Goal: Information Seeking & Learning: Learn about a topic

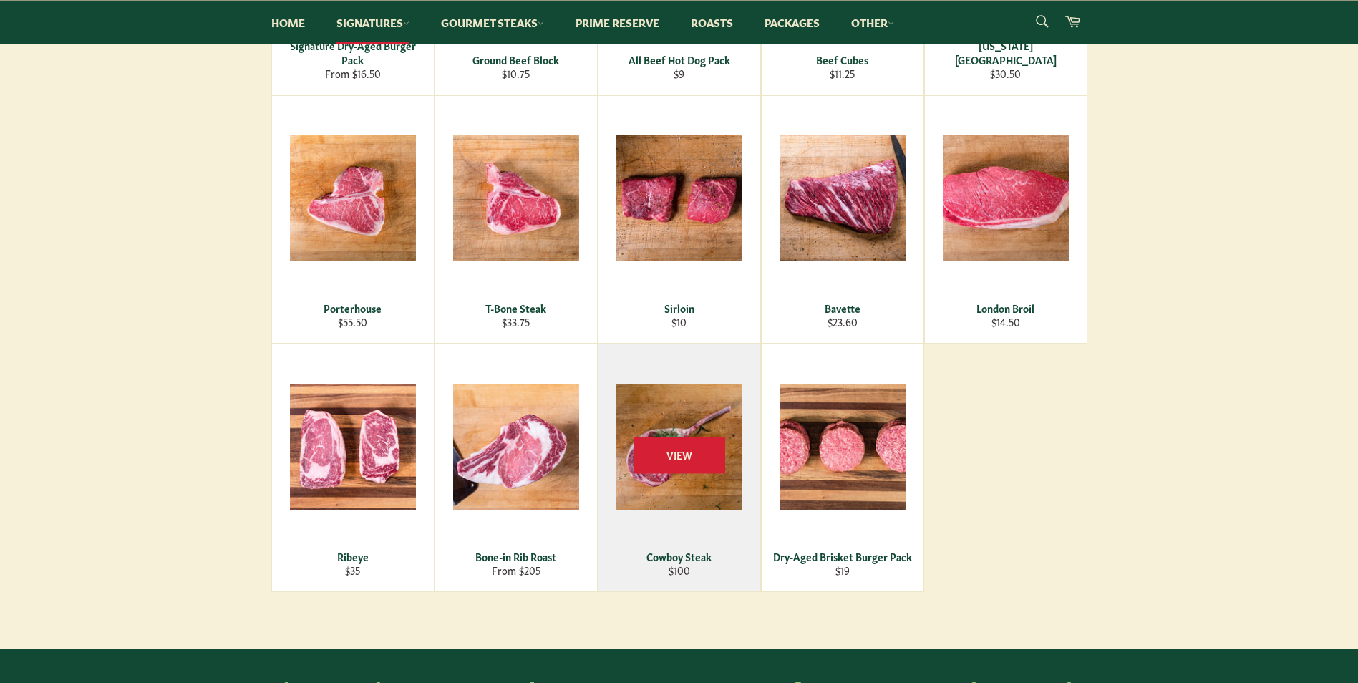
scroll to position [501, 0]
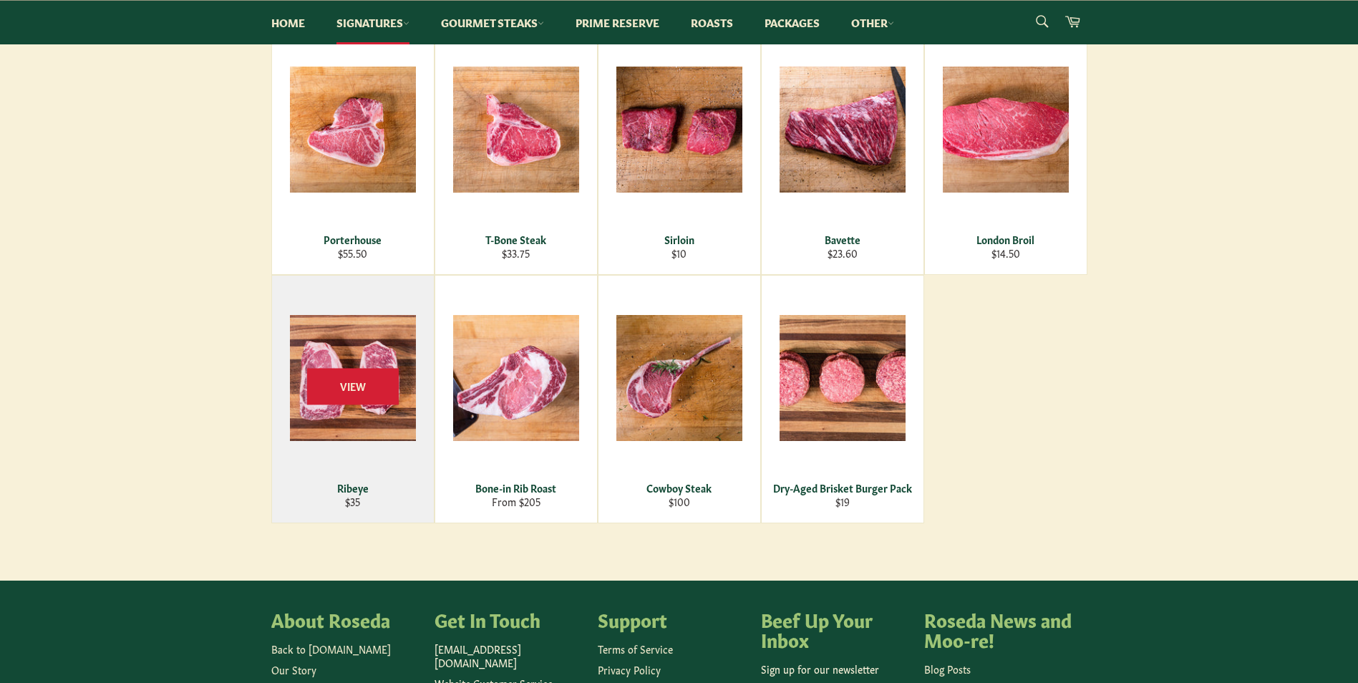
click at [336, 458] on div "View" at bounding box center [353, 399] width 162 height 247
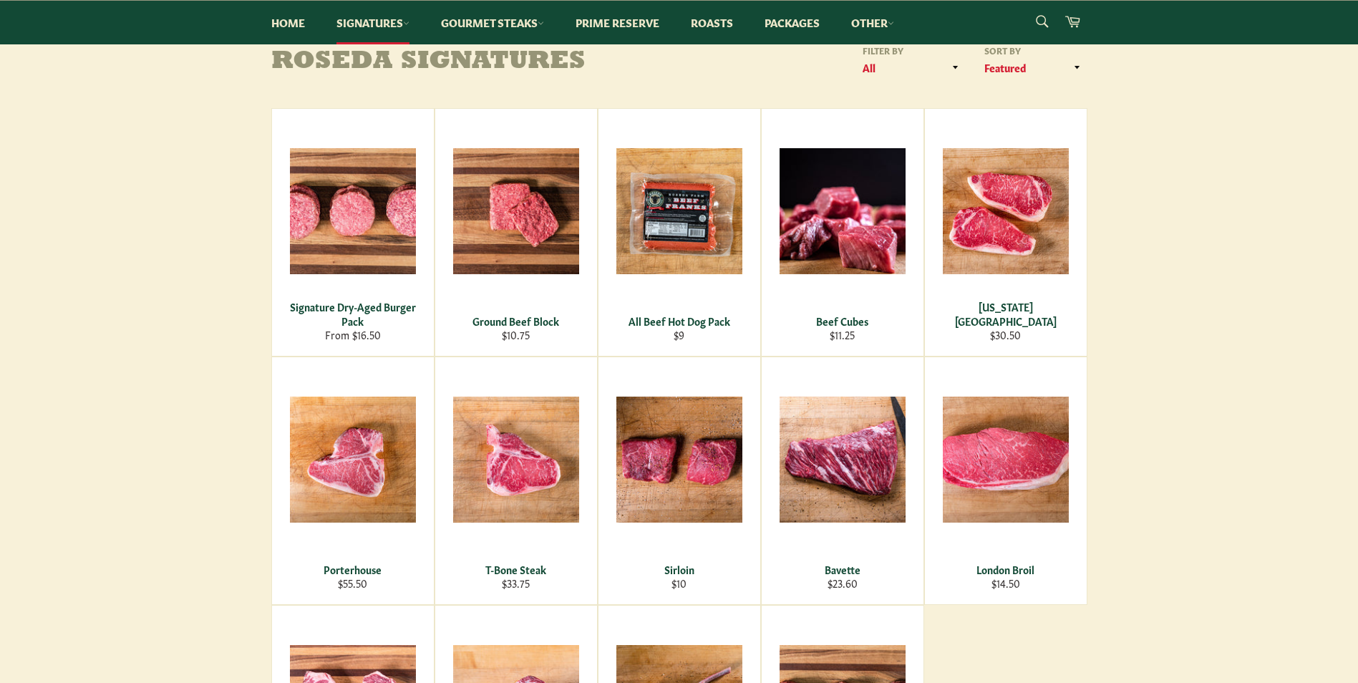
scroll to position [215, 0]
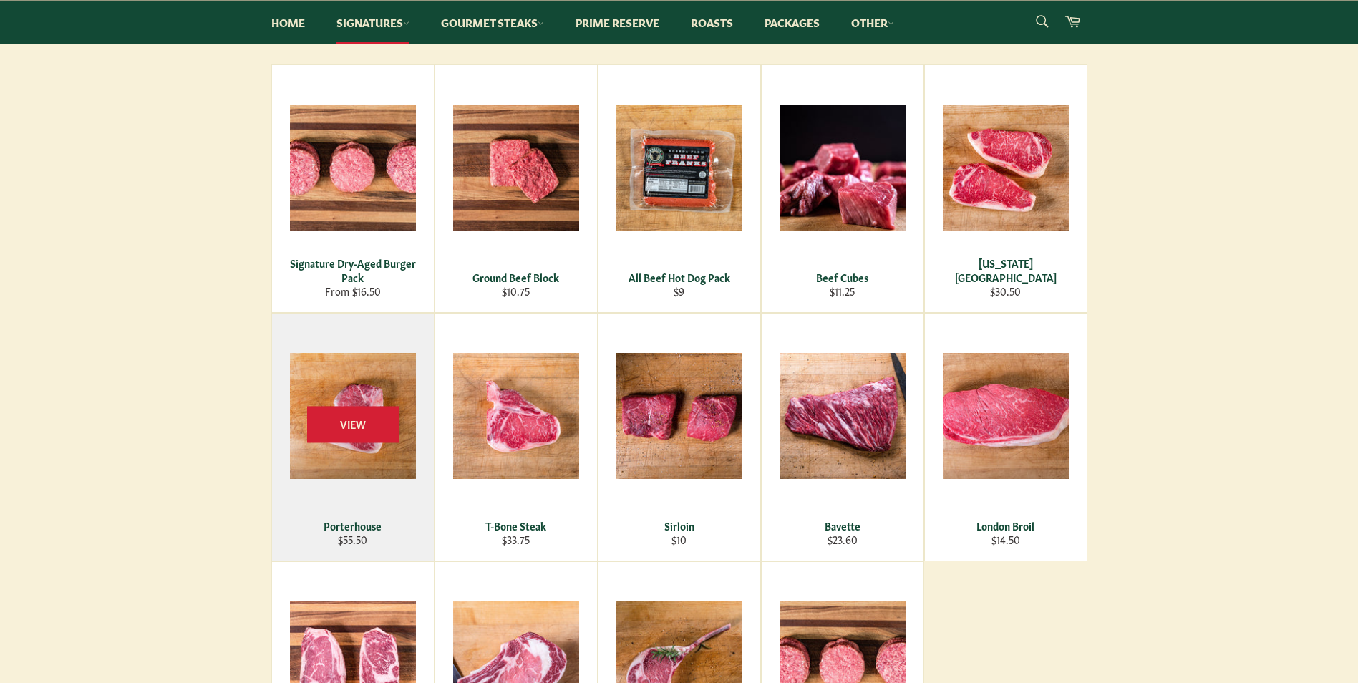
click at [367, 457] on div "View" at bounding box center [353, 437] width 162 height 247
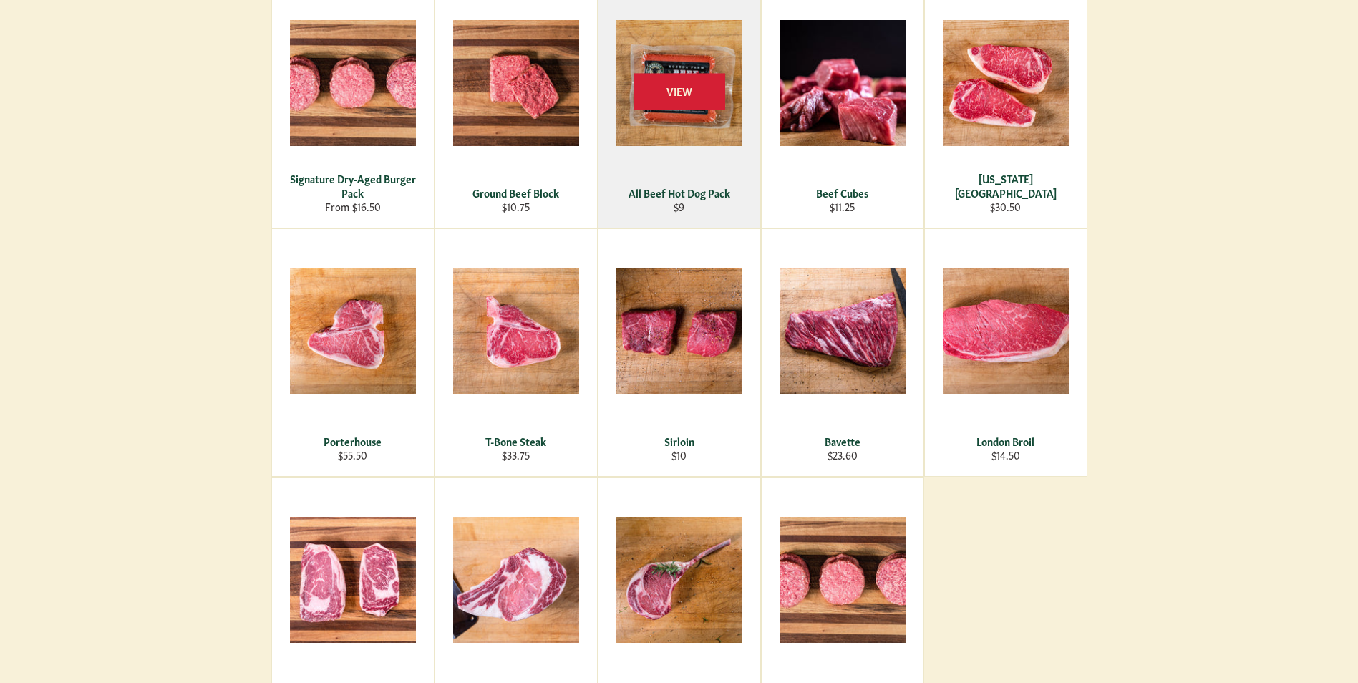
scroll to position [0, 0]
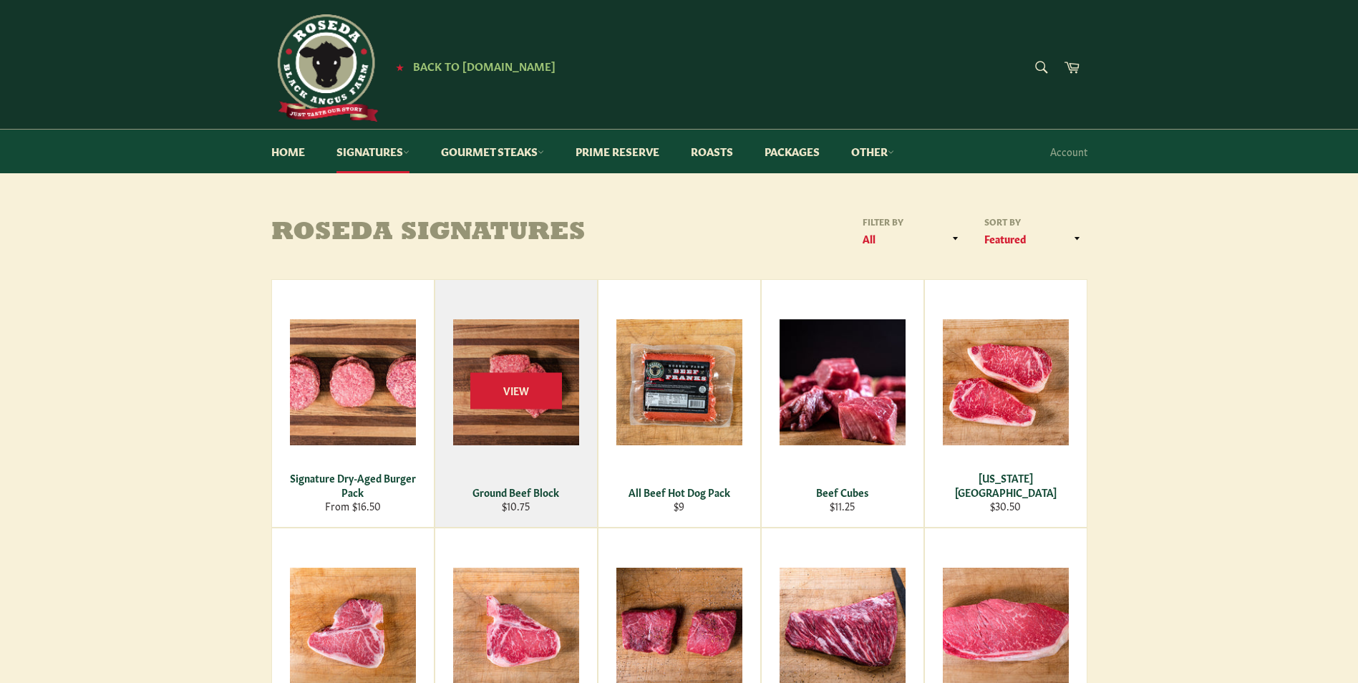
click at [545, 468] on div "View" at bounding box center [516, 403] width 162 height 247
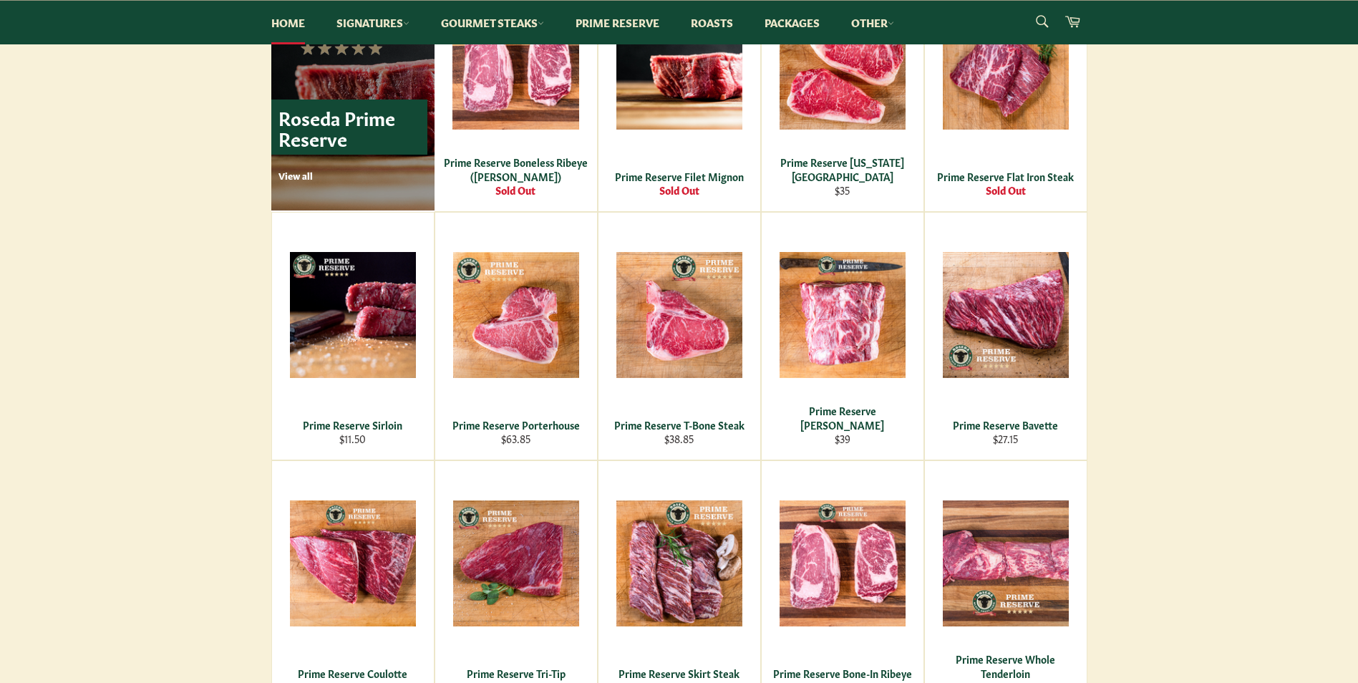
scroll to position [1002, 0]
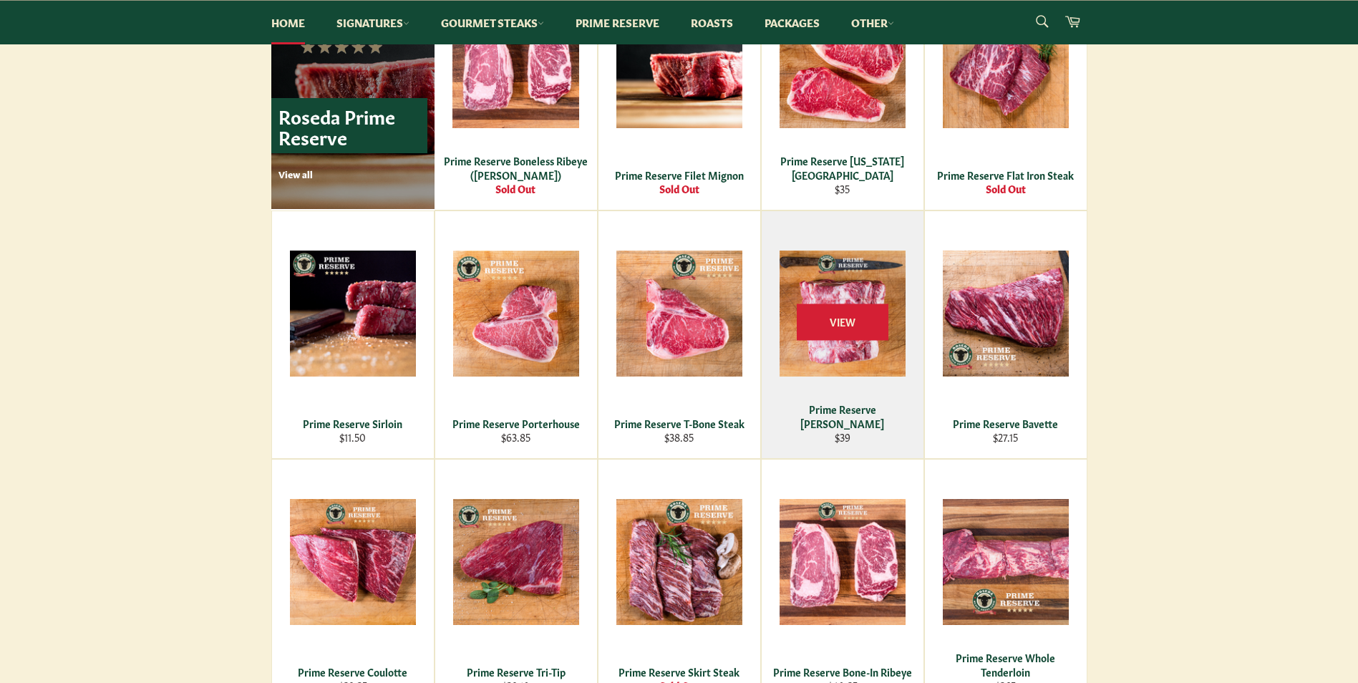
click at [885, 396] on div "View" at bounding box center [843, 334] width 162 height 247
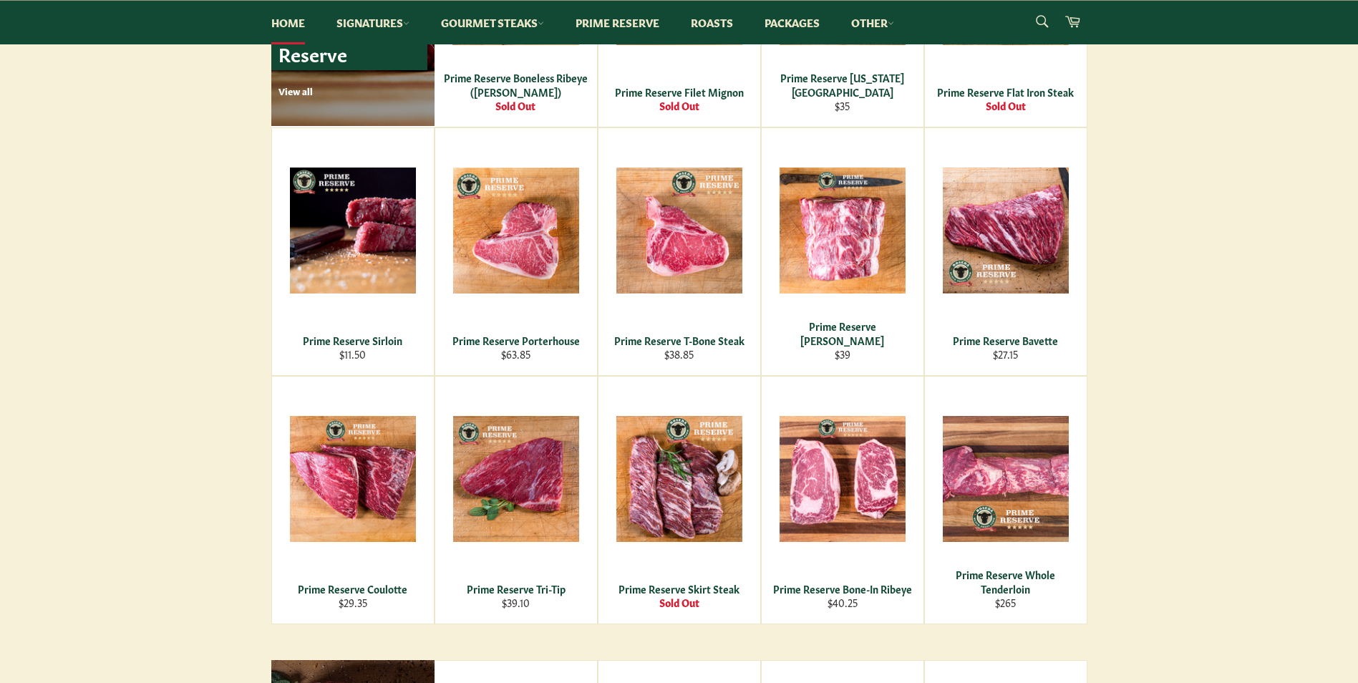
scroll to position [1146, 0]
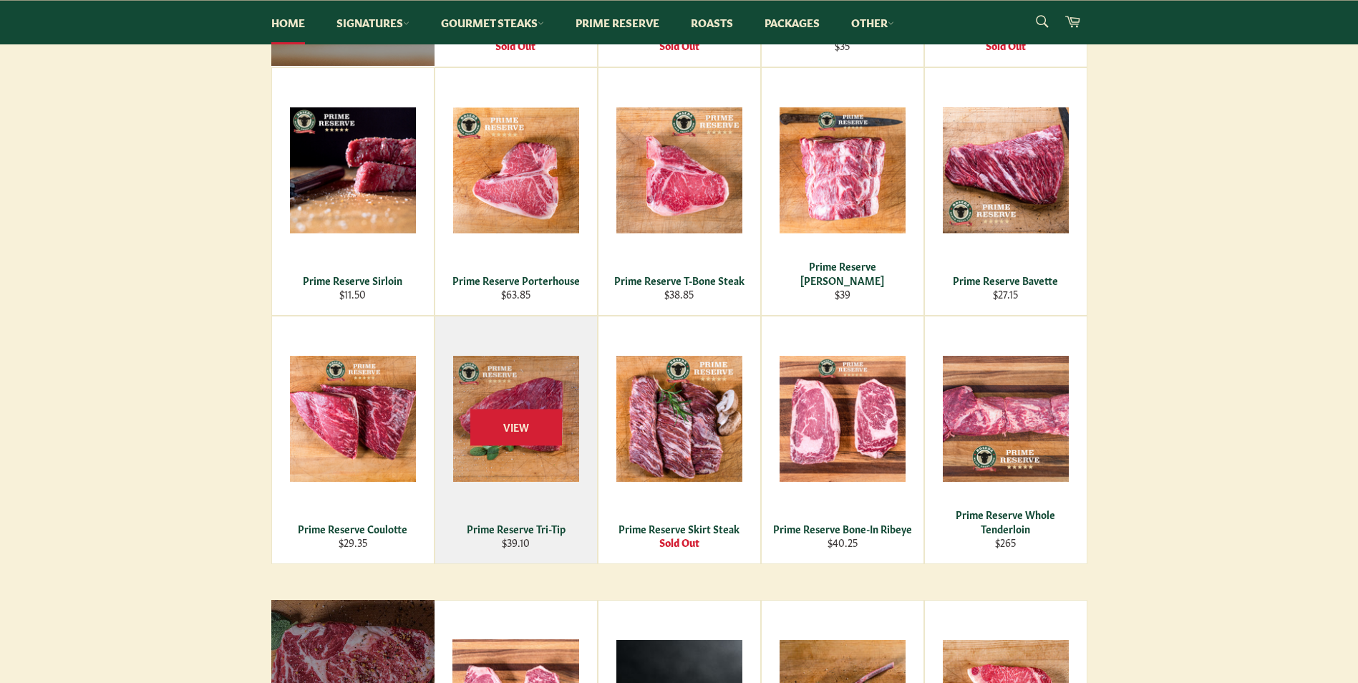
click at [499, 452] on div "View" at bounding box center [516, 439] width 162 height 247
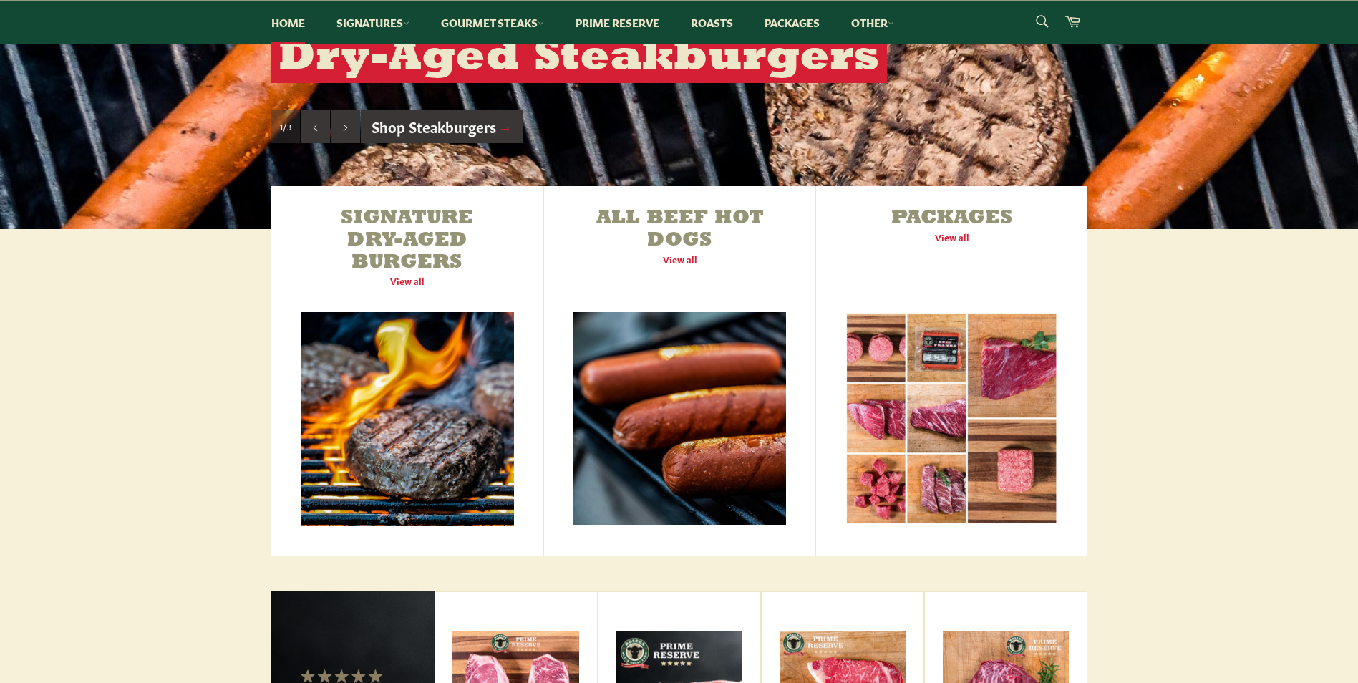
scroll to position [143, 0]
